Goal: Task Accomplishment & Management: Manage account settings

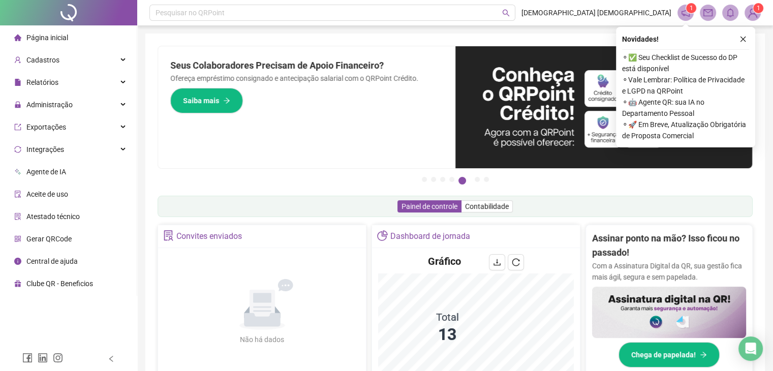
click at [746, 38] on icon "close" at bounding box center [742, 39] width 7 height 7
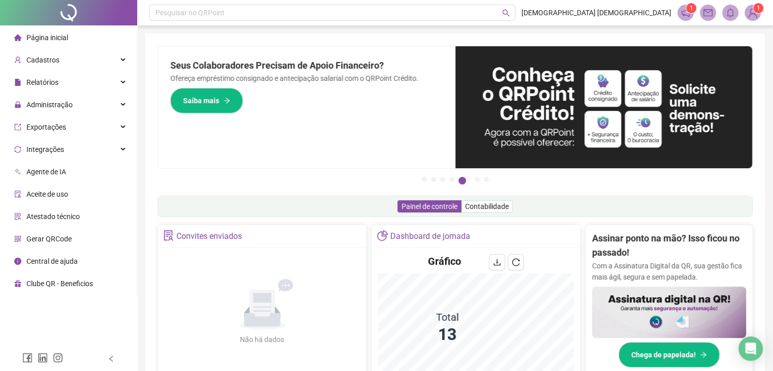
click at [337, 182] on div "Pague o QRPoint com Cartão de Crédito Sua assinatura: mais segurança, prática e…" at bounding box center [454, 117] width 595 height 142
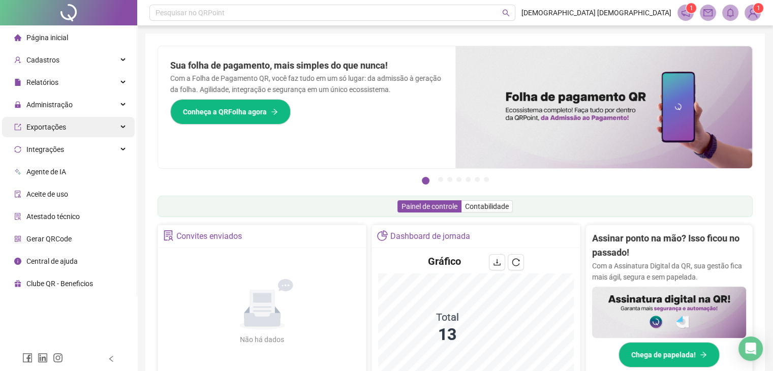
drag, startPoint x: 62, startPoint y: 106, endPoint x: 48, endPoint y: 130, distance: 27.8
click at [61, 106] on span "Administração" at bounding box center [49, 105] width 46 height 8
click at [56, 106] on span "Administração" at bounding box center [49, 105] width 46 height 8
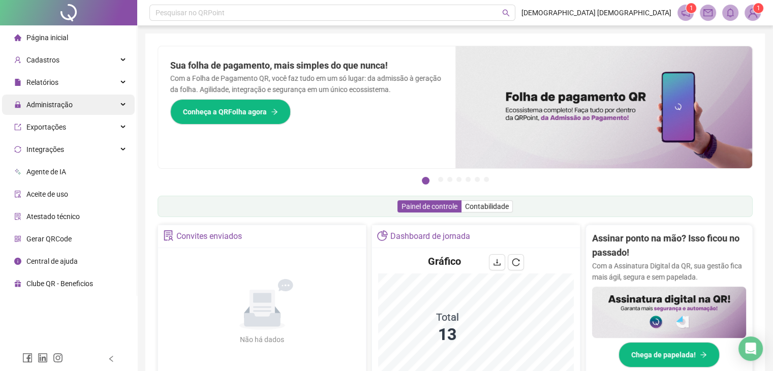
click at [51, 107] on span "Administração" at bounding box center [49, 105] width 46 height 8
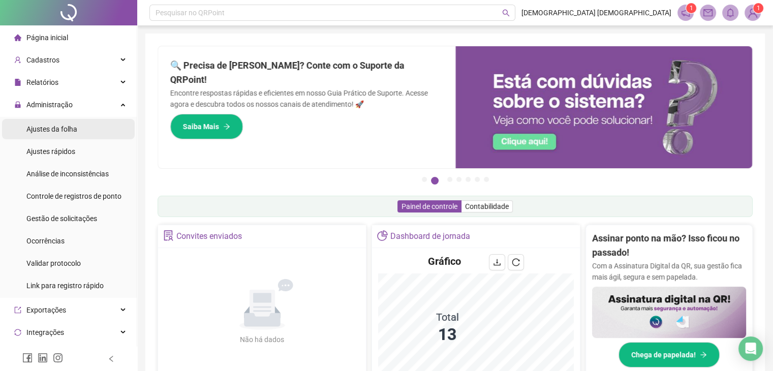
click at [54, 134] on div "Ajustes da folha" at bounding box center [51, 129] width 51 height 20
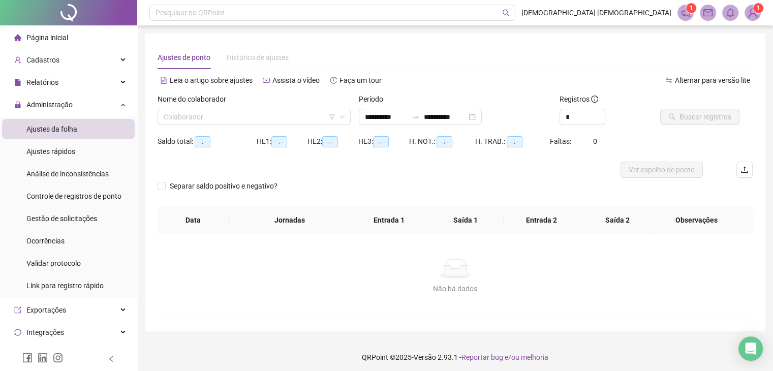
type input "**********"
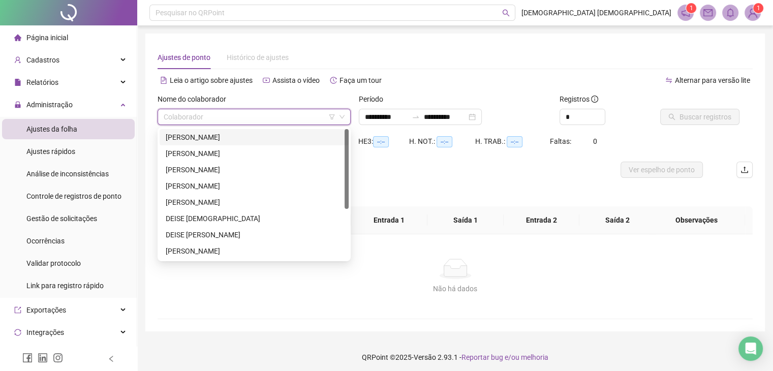
click at [197, 119] on input "search" at bounding box center [250, 116] width 172 height 15
click at [198, 221] on div "DEISE [DEMOGRAPHIC_DATA]" at bounding box center [254, 218] width 177 height 11
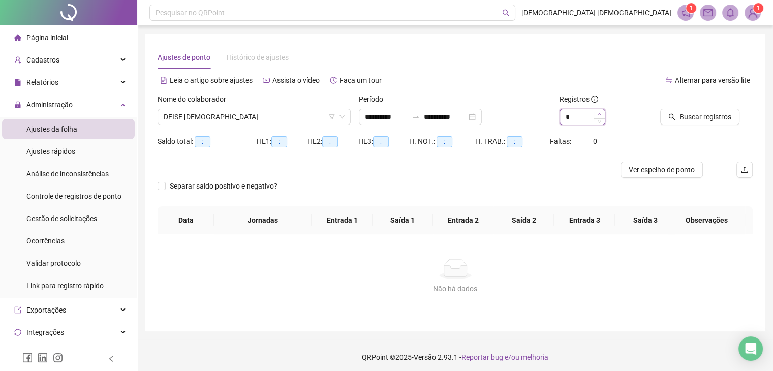
click at [599, 114] on icon "up" at bounding box center [599, 114] width 4 height 4
type input "**"
click at [599, 114] on icon "up" at bounding box center [599, 114] width 4 height 4
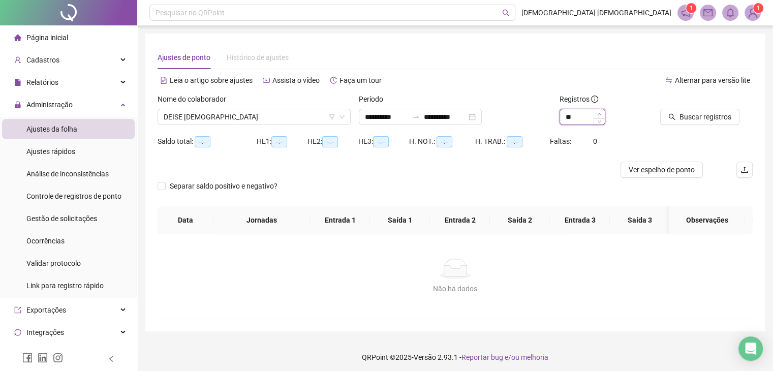
click at [598, 114] on icon "up" at bounding box center [599, 114] width 4 height 4
click at [698, 112] on span "Buscar registros" at bounding box center [705, 116] width 52 height 11
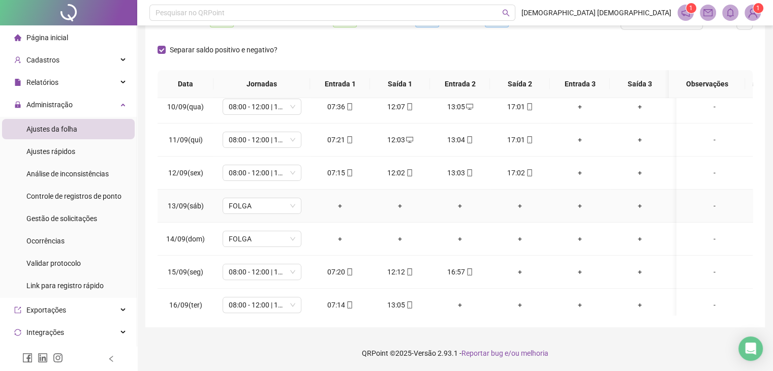
scroll to position [317, 0]
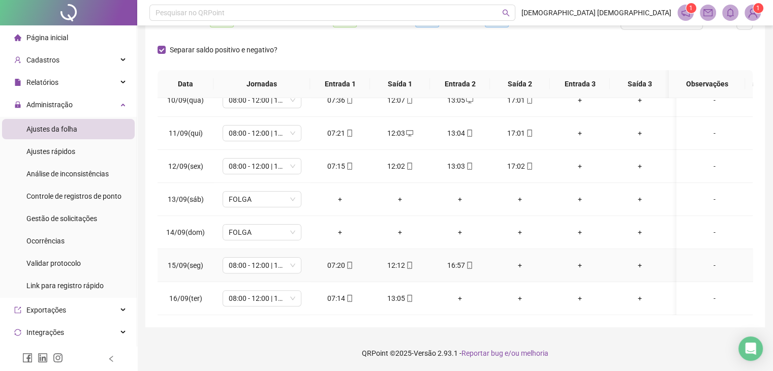
click at [523, 260] on div "+" at bounding box center [520, 265] width 44 height 11
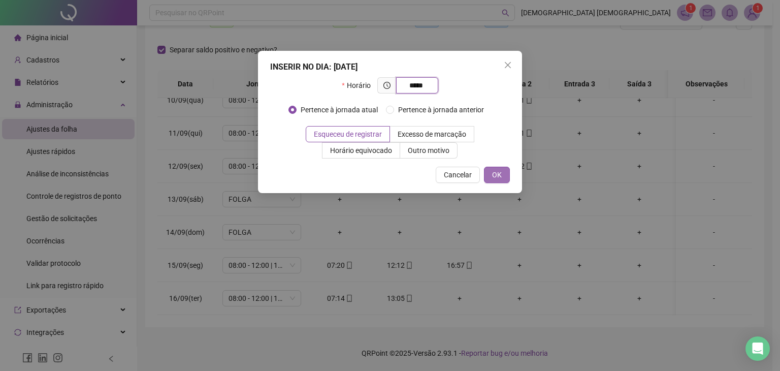
type input "*****"
click at [495, 172] on span "OK" at bounding box center [497, 174] width 10 height 11
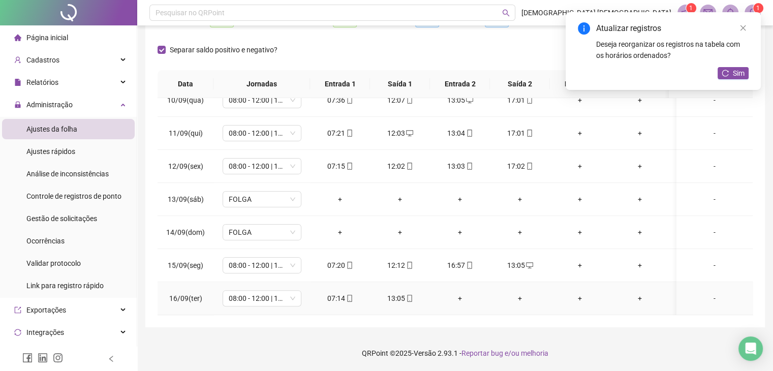
click at [463, 293] on div "+" at bounding box center [460, 298] width 44 height 11
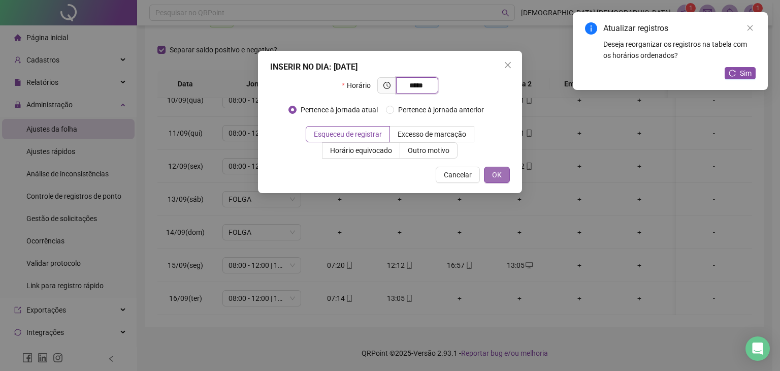
type input "*****"
click at [494, 172] on span "OK" at bounding box center [497, 174] width 10 height 11
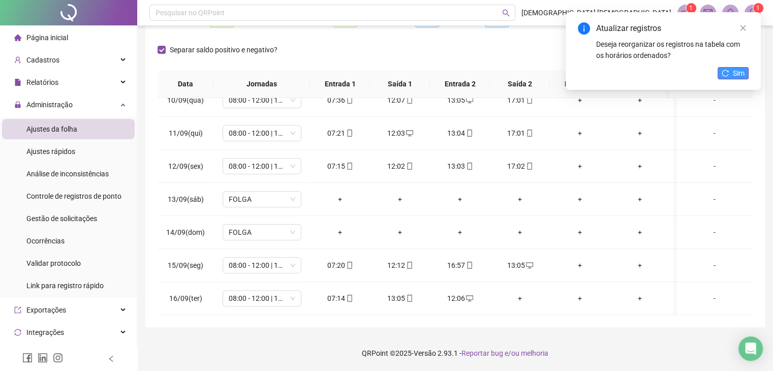
click at [732, 70] on span "Sim" at bounding box center [738, 73] width 12 height 11
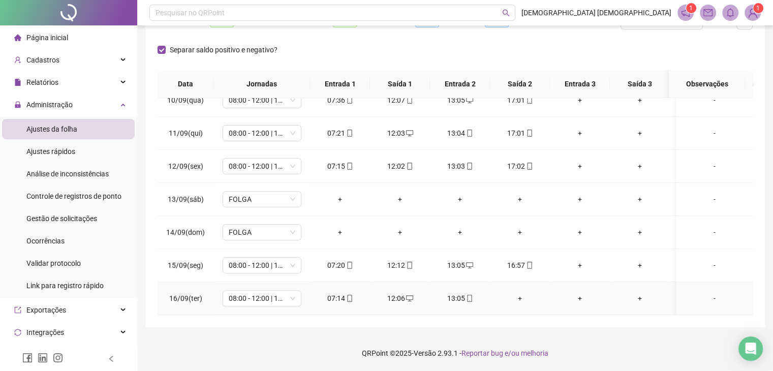
click at [520, 293] on div "+" at bounding box center [520, 298] width 44 height 11
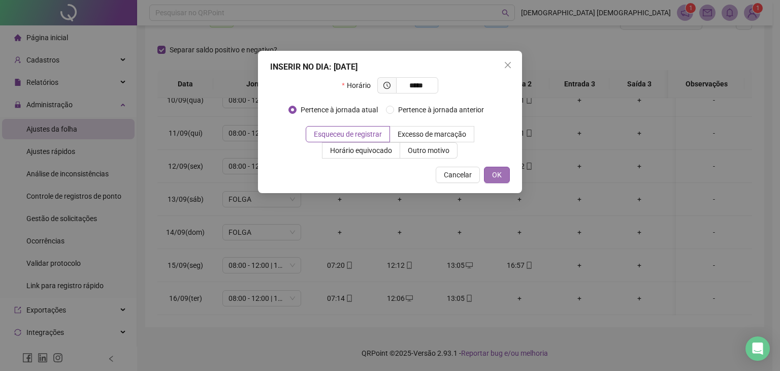
type input "*****"
click at [498, 173] on span "OK" at bounding box center [497, 174] width 10 height 11
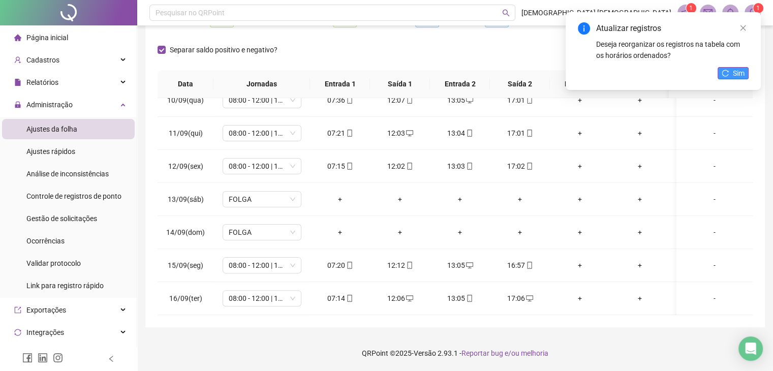
click at [735, 69] on span "Sim" at bounding box center [738, 73] width 12 height 11
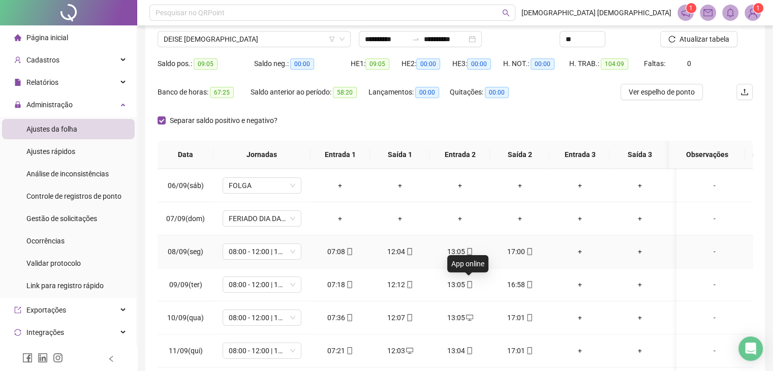
scroll to position [0, 0]
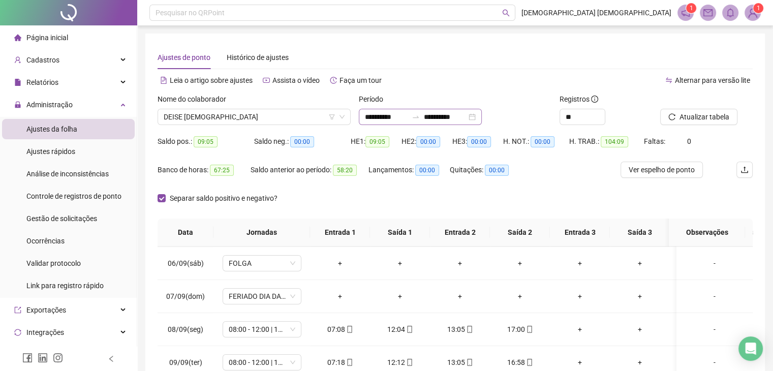
click at [482, 114] on div "**********" at bounding box center [420, 117] width 123 height 16
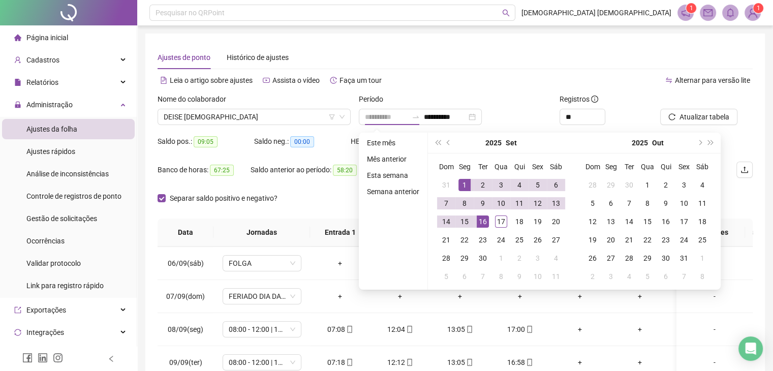
click at [464, 179] on div "1" at bounding box center [464, 185] width 12 height 12
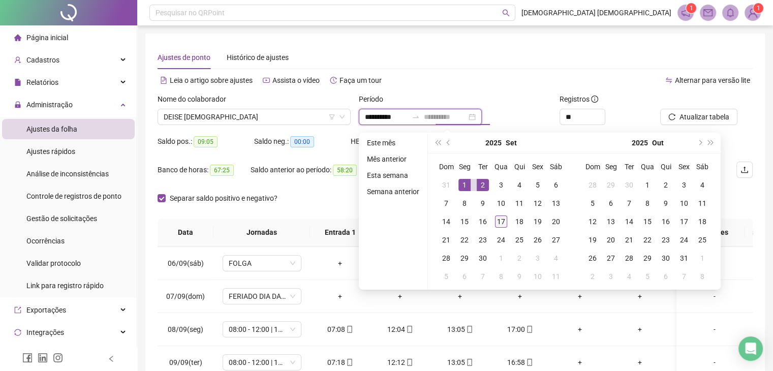
type input "**********"
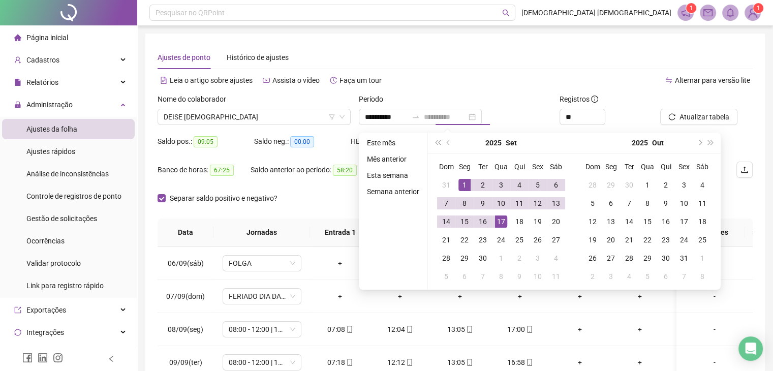
click at [502, 220] on div "17" at bounding box center [501, 221] width 12 height 12
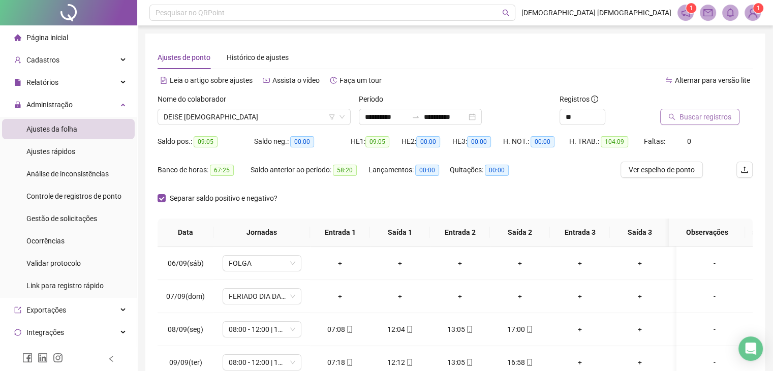
drag, startPoint x: 703, startPoint y: 112, endPoint x: 700, endPoint y: 118, distance: 6.4
click at [703, 112] on span "Buscar registros" at bounding box center [705, 116] width 52 height 11
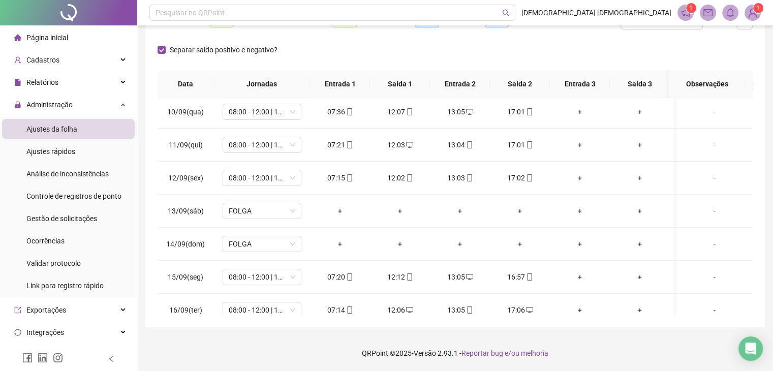
scroll to position [350, 0]
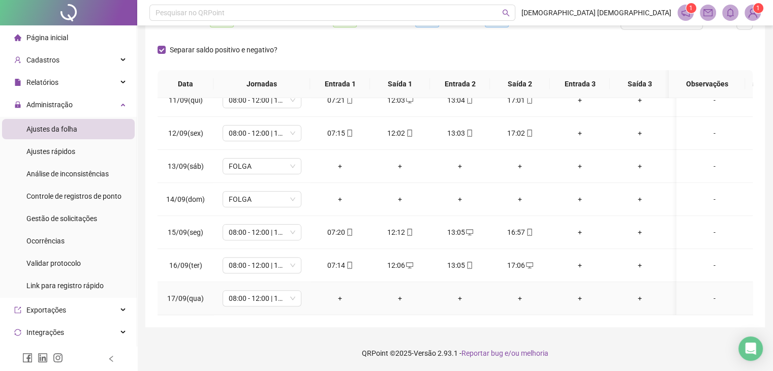
click at [341, 293] on div "+" at bounding box center [340, 298] width 44 height 11
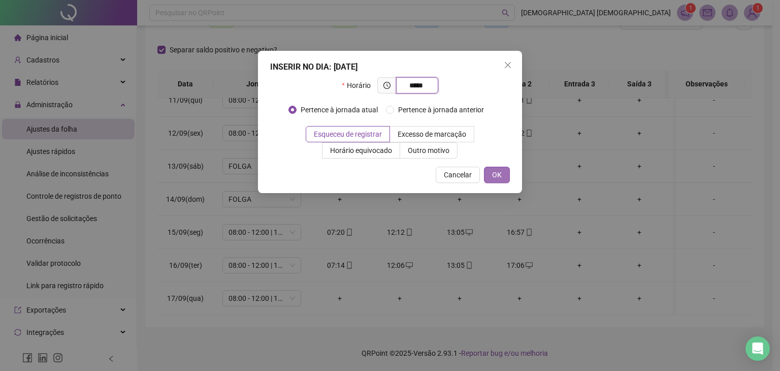
type input "*****"
click at [497, 172] on span "OK" at bounding box center [497, 174] width 10 height 11
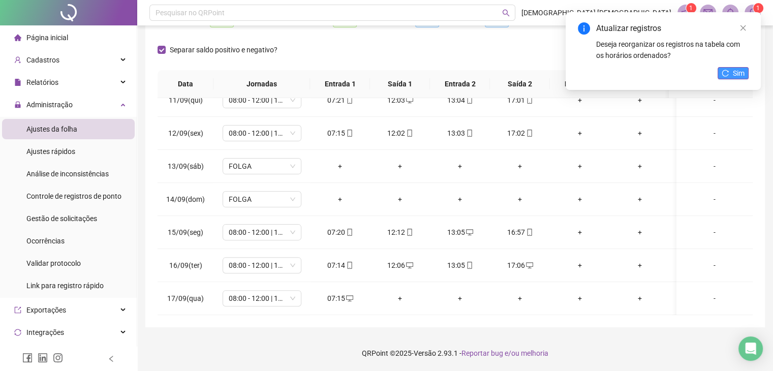
click at [741, 69] on span "Sim" at bounding box center [738, 73] width 12 height 11
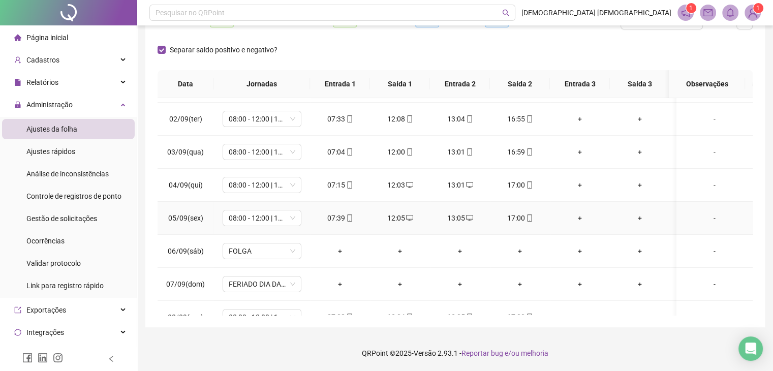
scroll to position [0, 0]
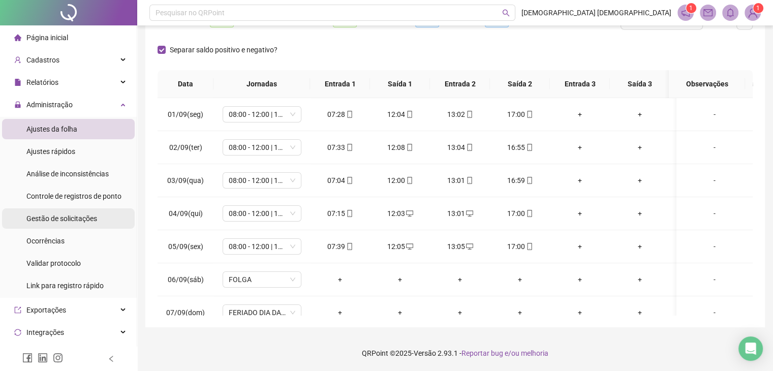
click at [67, 219] on span "Gestão de solicitações" at bounding box center [61, 218] width 71 height 8
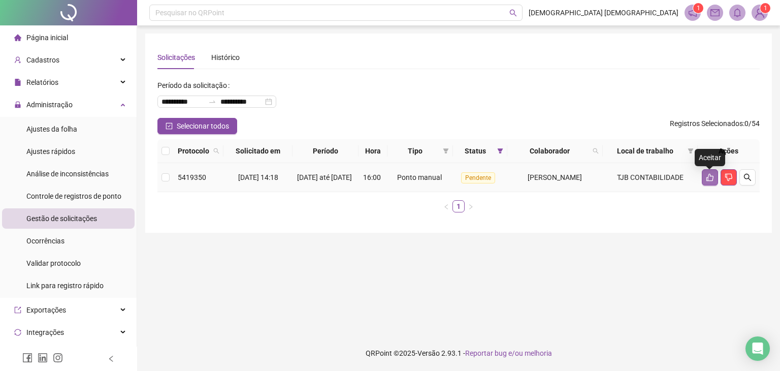
click at [710, 185] on button "button" at bounding box center [710, 177] width 16 height 16
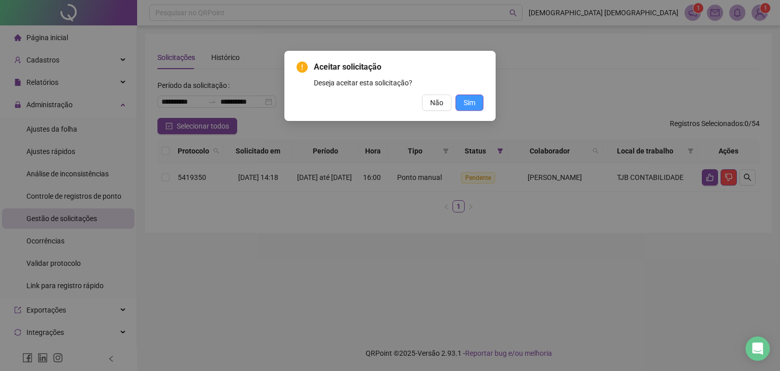
drag, startPoint x: 475, startPoint y: 106, endPoint x: 432, endPoint y: 113, distance: 43.8
click at [474, 106] on span "Sim" at bounding box center [470, 102] width 12 height 11
